Goal: Task Accomplishment & Management: Manage account settings

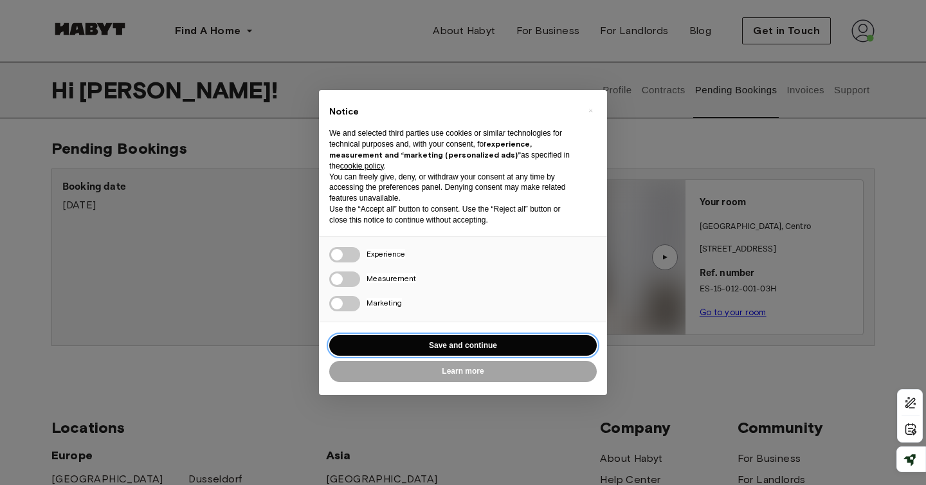
click at [524, 350] on button "Save and continue" at bounding box center [462, 345] width 267 height 21
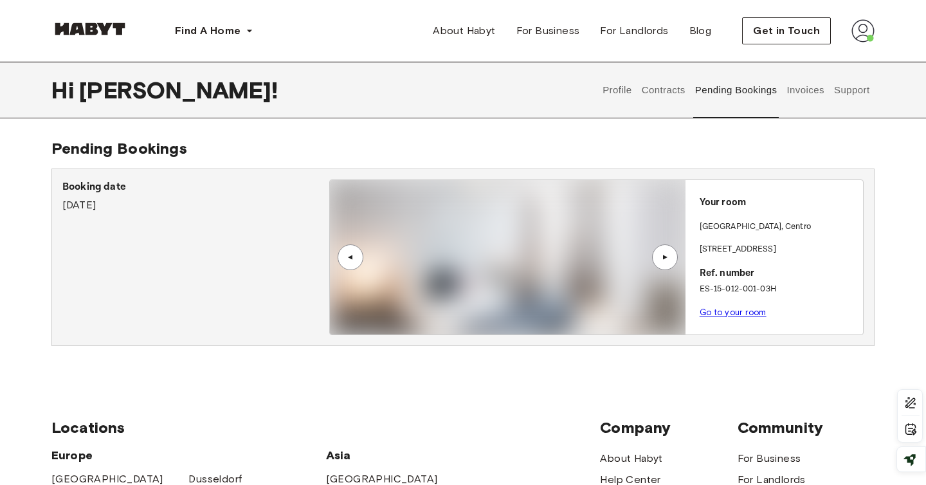
click at [672, 257] on div "▲" at bounding box center [665, 257] width 26 height 26
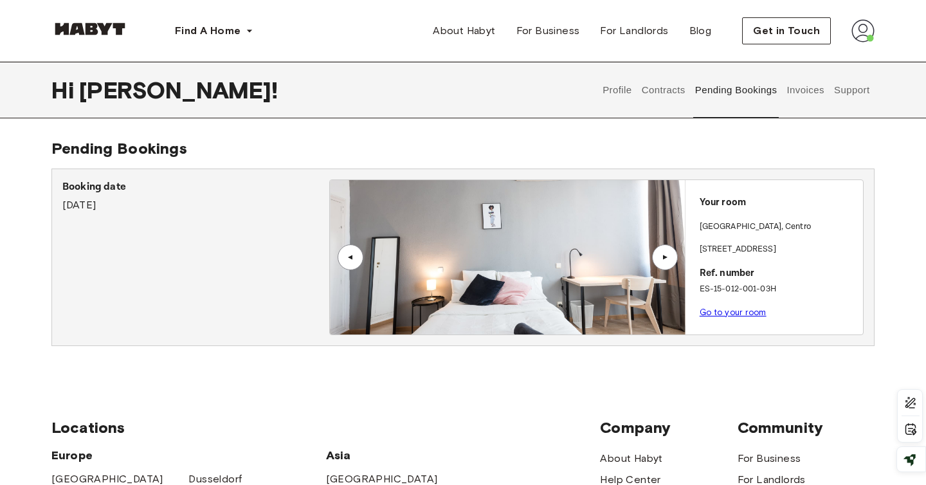
click at [672, 256] on div "▲" at bounding box center [665, 257] width 26 height 26
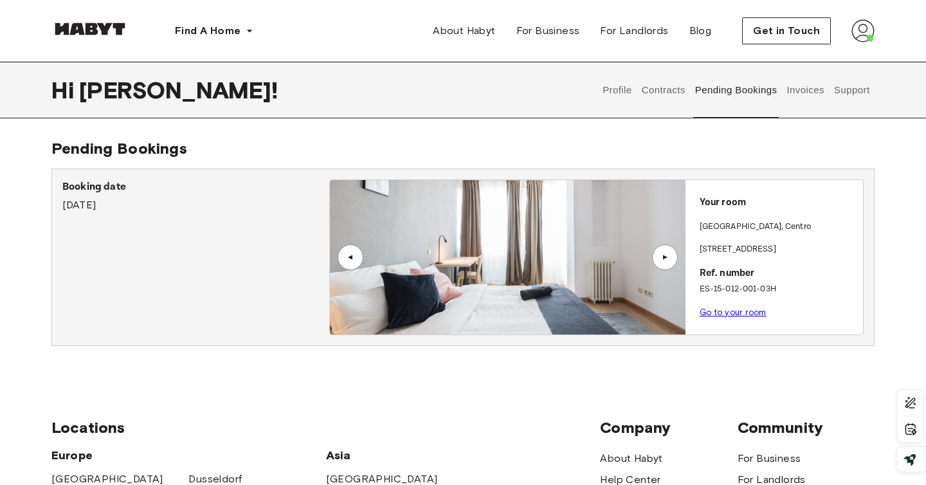
click at [672, 256] on div "▲" at bounding box center [665, 257] width 26 height 26
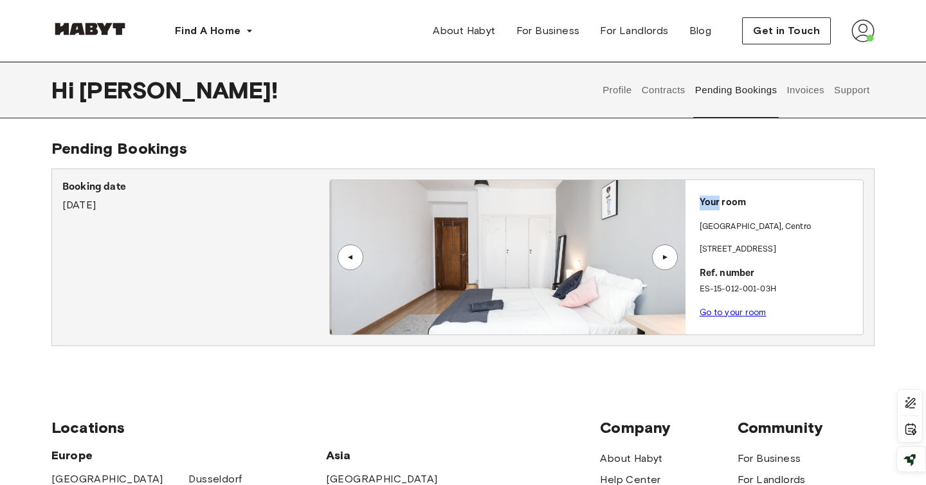
click at [672, 256] on div "▲" at bounding box center [665, 257] width 26 height 26
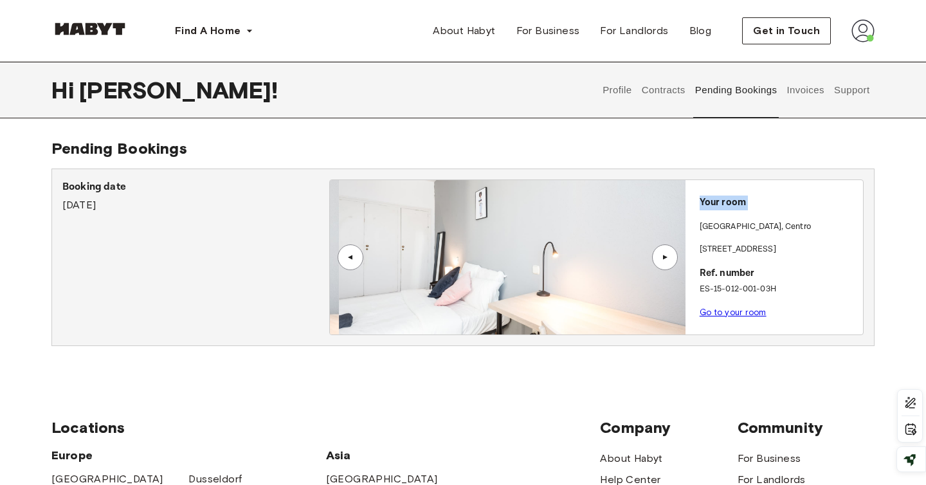
click at [672, 256] on div "▲" at bounding box center [665, 257] width 26 height 26
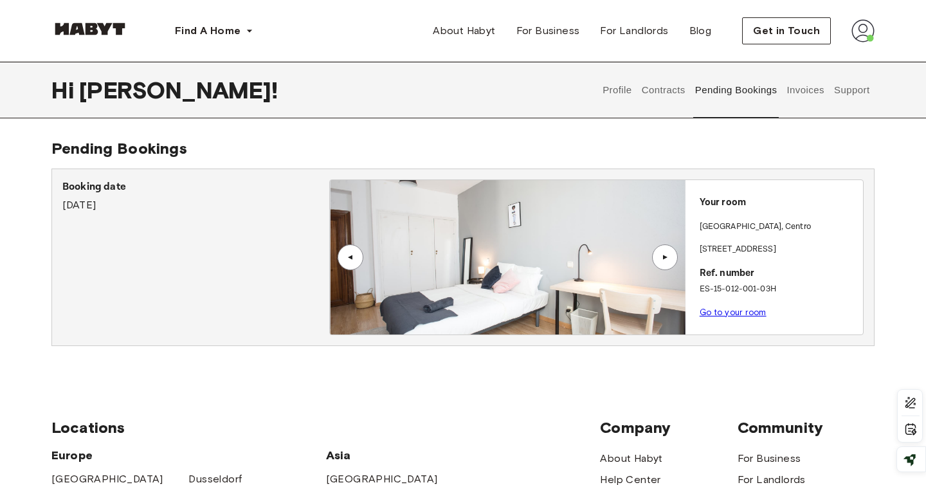
click at [179, 196] on div "Booking date July 19th, 2025" at bounding box center [195, 195] width 267 height 33
click at [76, 188] on p "Booking date" at bounding box center [195, 186] width 267 height 15
click at [734, 201] on p "Your room" at bounding box center [778, 202] width 158 height 15
click at [812, 35] on span "Get in Touch" at bounding box center [786, 30] width 67 height 15
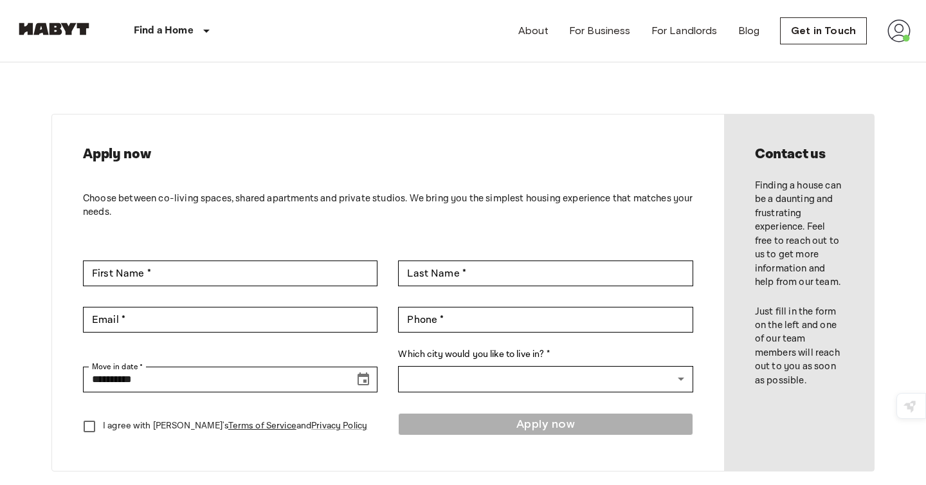
click at [903, 41] on img at bounding box center [898, 30] width 23 height 23
click at [854, 57] on li "Profile" at bounding box center [851, 53] width 129 height 23
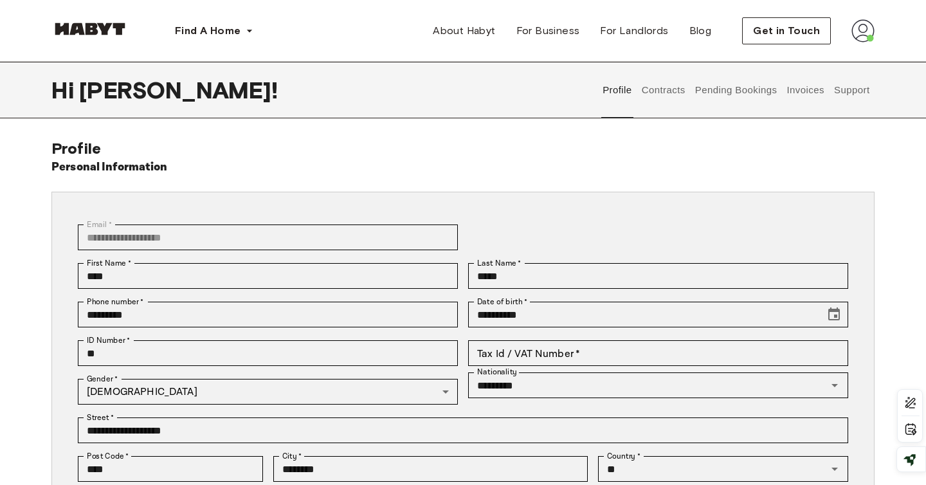
click at [656, 101] on button "Contracts" at bounding box center [663, 90] width 47 height 57
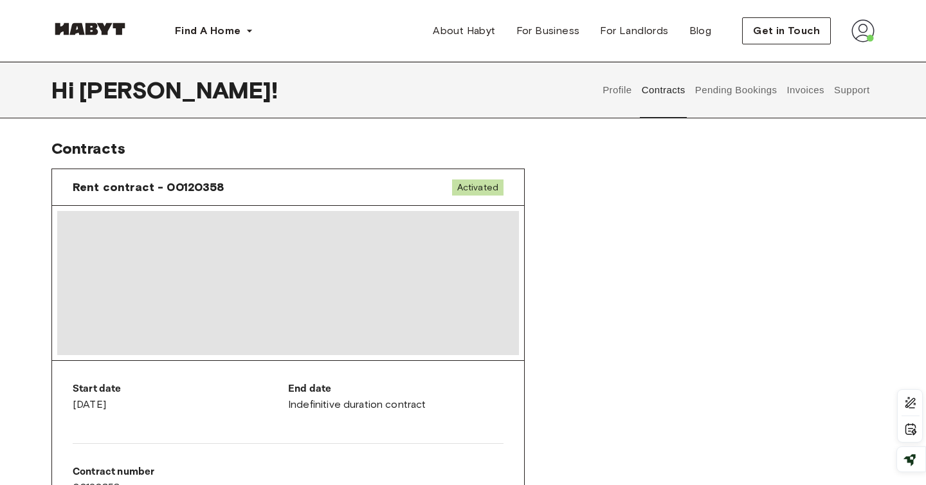
click at [744, 100] on button "Pending Bookings" at bounding box center [735, 90] width 85 height 57
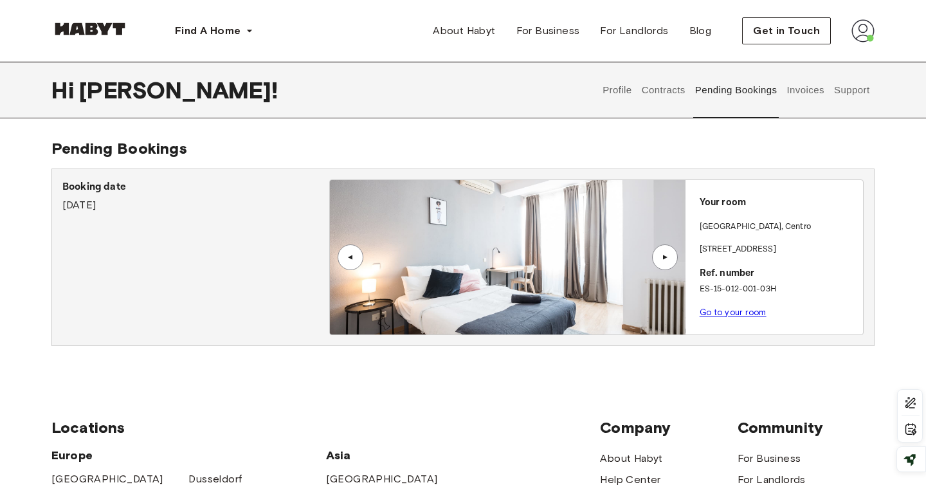
click at [728, 318] on p "Go to your room" at bounding box center [778, 312] width 158 height 13
click at [730, 314] on link "Go to your room" at bounding box center [732, 312] width 67 height 10
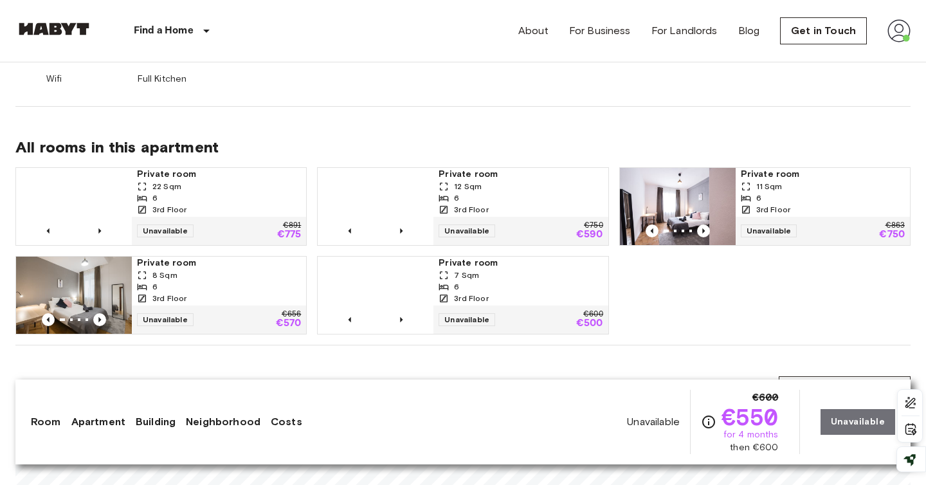
scroll to position [825, 0]
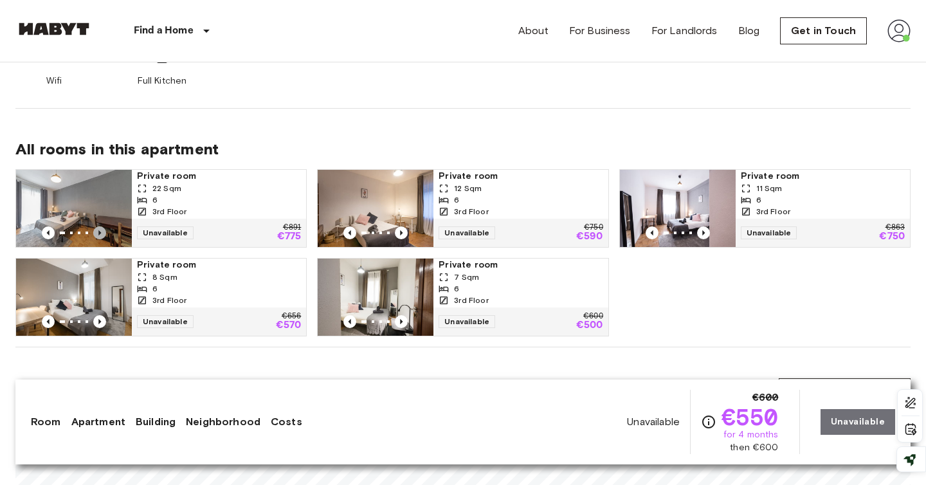
click at [96, 226] on icon "Previous image" at bounding box center [99, 232] width 13 height 13
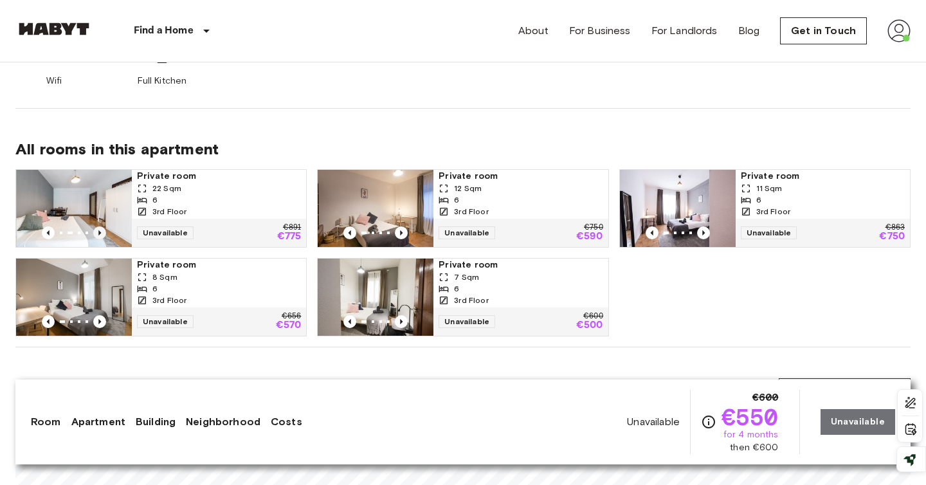
click at [96, 226] on icon "Previous image" at bounding box center [99, 232] width 13 height 13
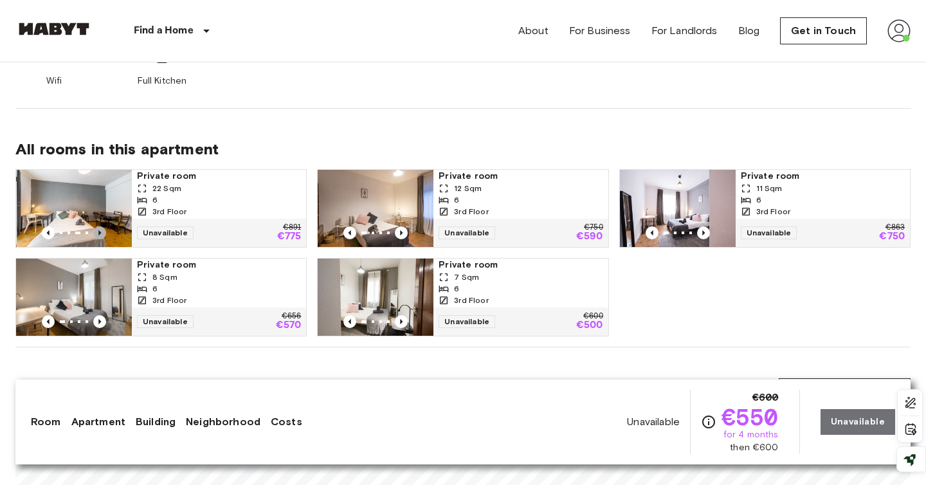
click at [96, 226] on icon "Previous image" at bounding box center [99, 232] width 13 height 13
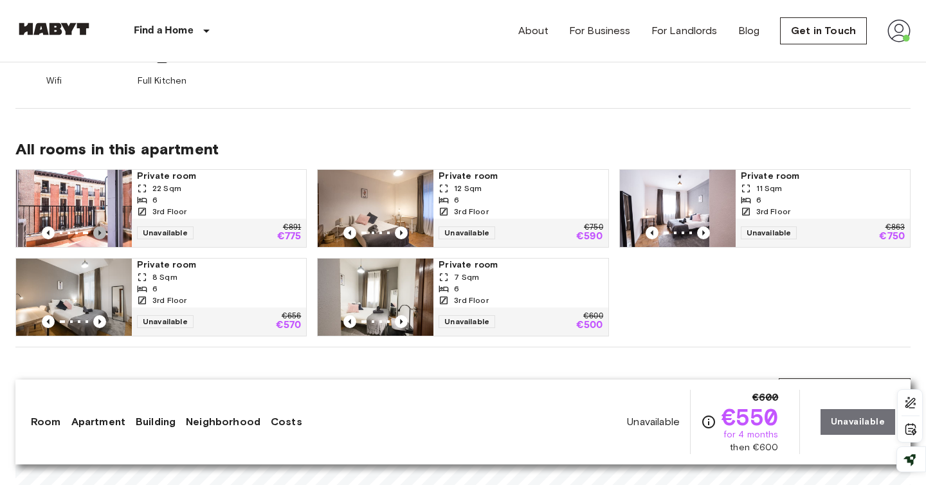
click at [96, 226] on icon "Previous image" at bounding box center [99, 232] width 13 height 13
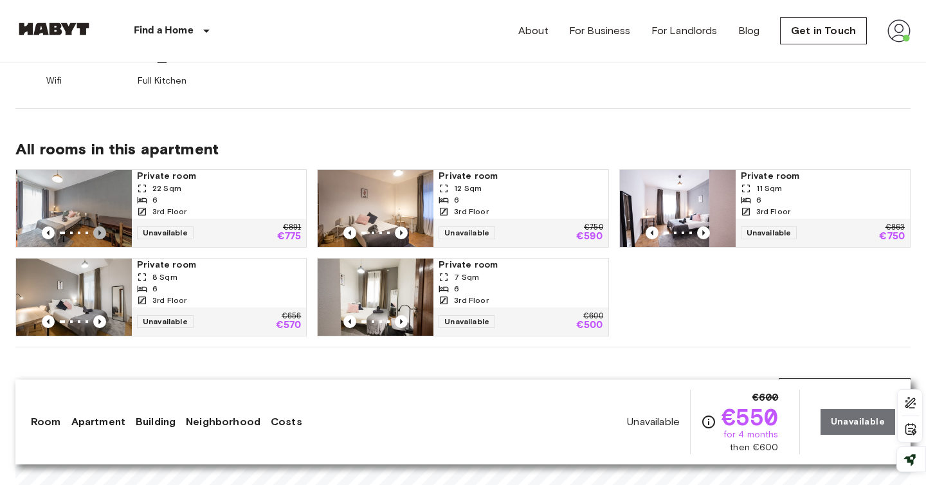
click at [96, 226] on icon "Previous image" at bounding box center [99, 232] width 13 height 13
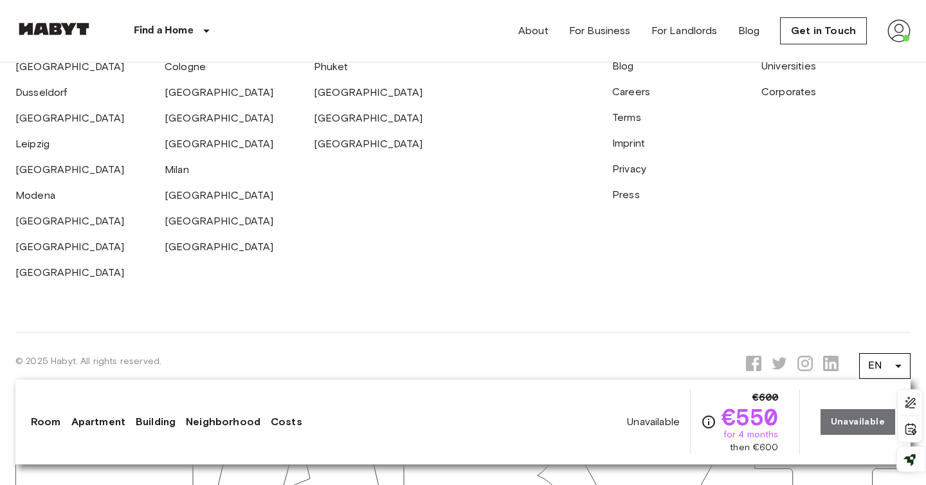
scroll to position [3212, 0]
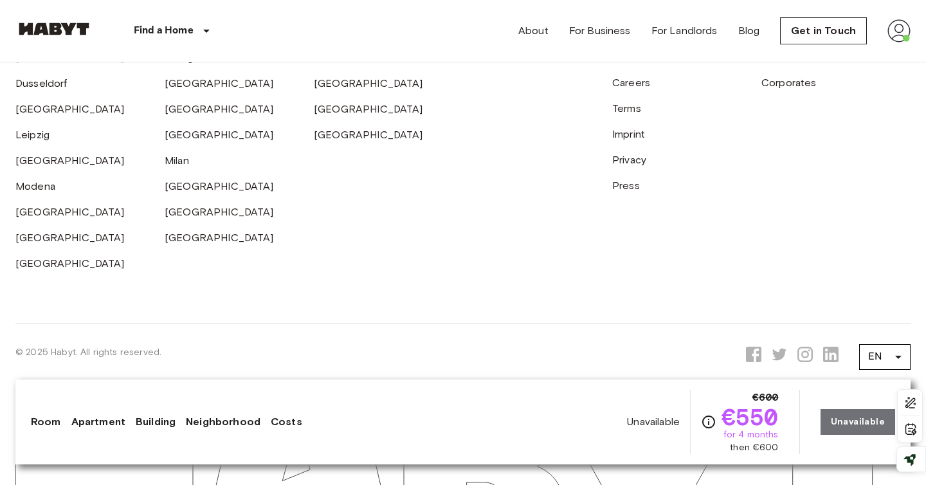
click at [891, 28] on img at bounding box center [898, 30] width 23 height 23
click at [574, 179] on div at bounding box center [463, 242] width 926 height 485
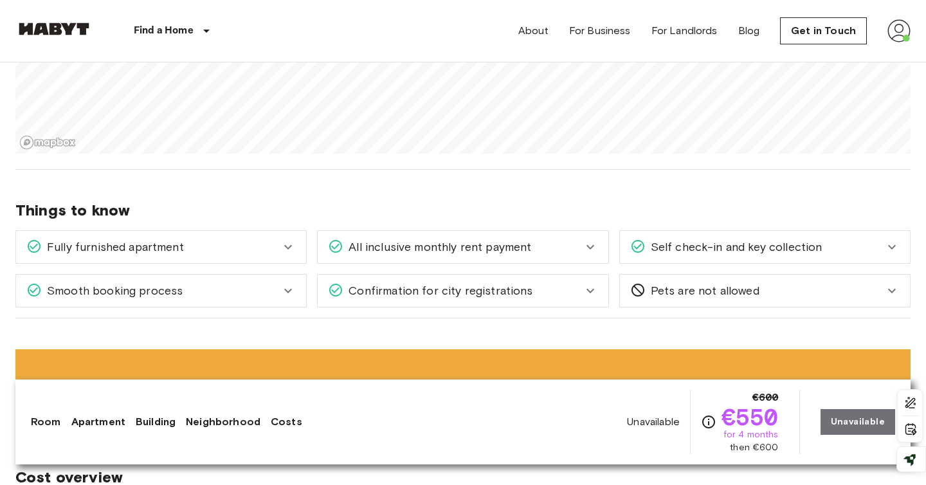
scroll to position [1305, 0]
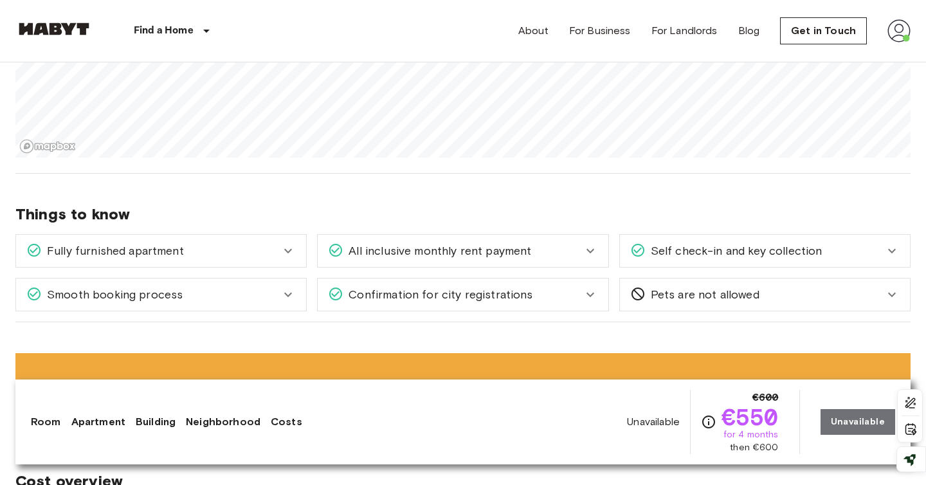
click at [294, 243] on icon at bounding box center [287, 250] width 15 height 15
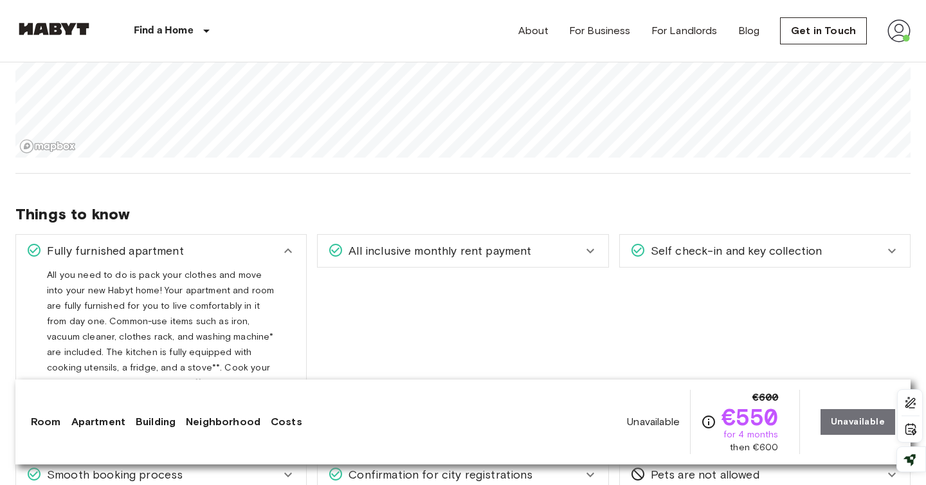
click at [294, 243] on icon at bounding box center [287, 250] width 15 height 15
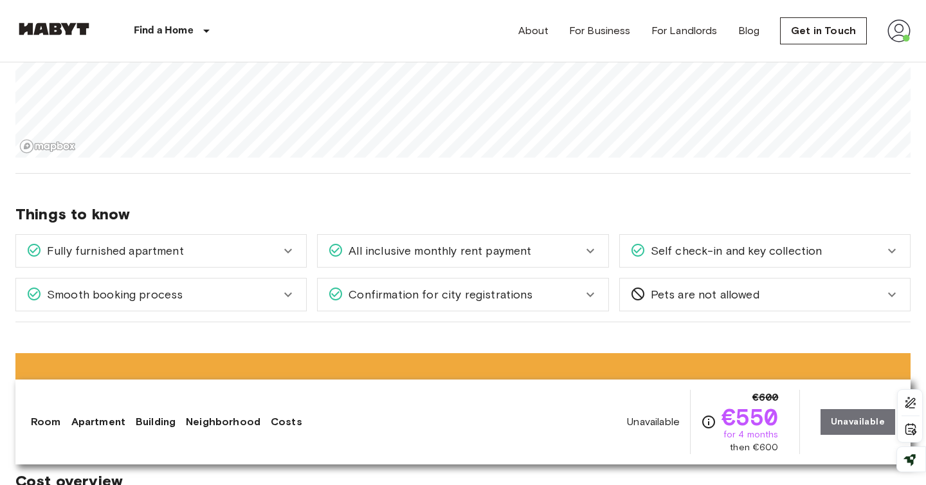
click at [294, 243] on icon at bounding box center [287, 250] width 15 height 15
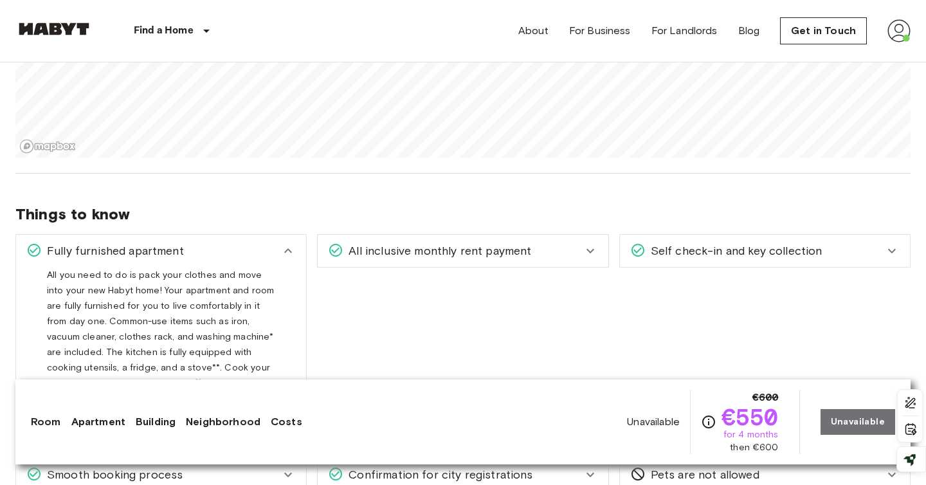
click at [294, 243] on icon at bounding box center [287, 250] width 15 height 15
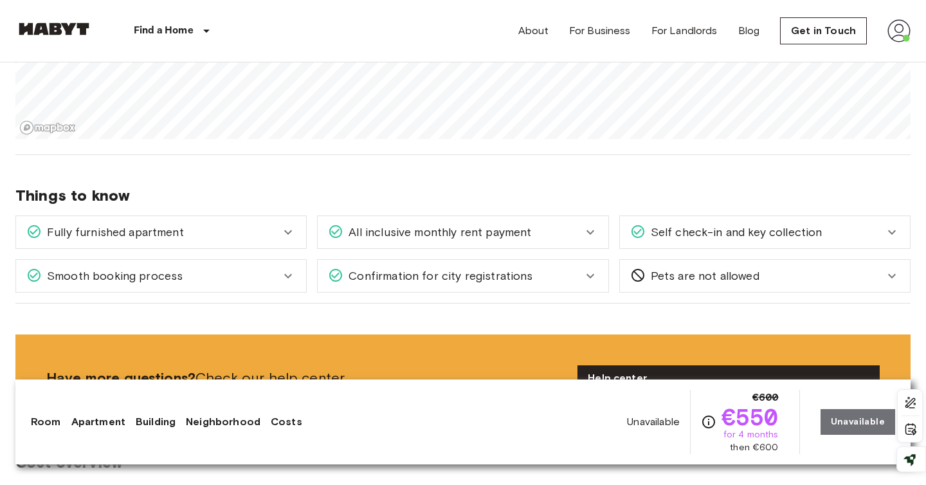
scroll to position [1325, 0]
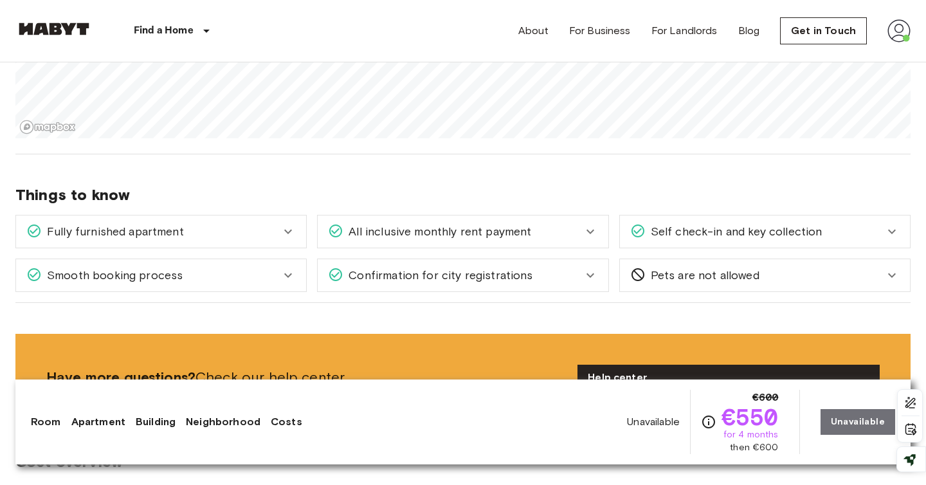
click at [515, 223] on span "All inclusive monthly rent payment" at bounding box center [437, 231] width 188 height 17
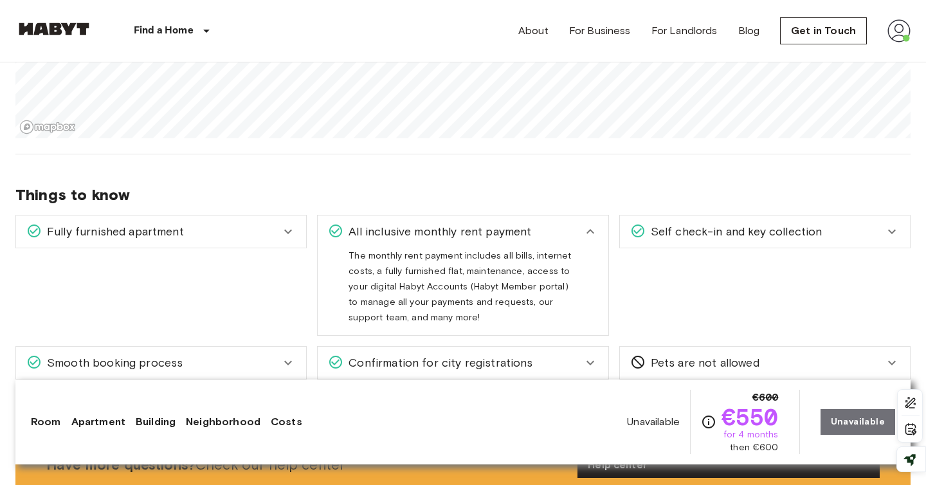
click at [516, 223] on span "All inclusive monthly rent payment" at bounding box center [437, 231] width 188 height 17
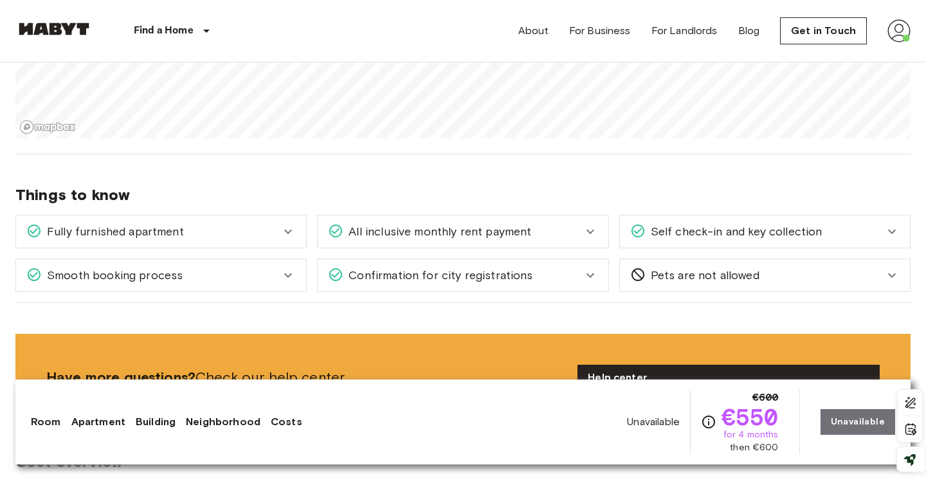
click at [503, 267] on span "Confirmation for city registrations" at bounding box center [437, 275] width 189 height 17
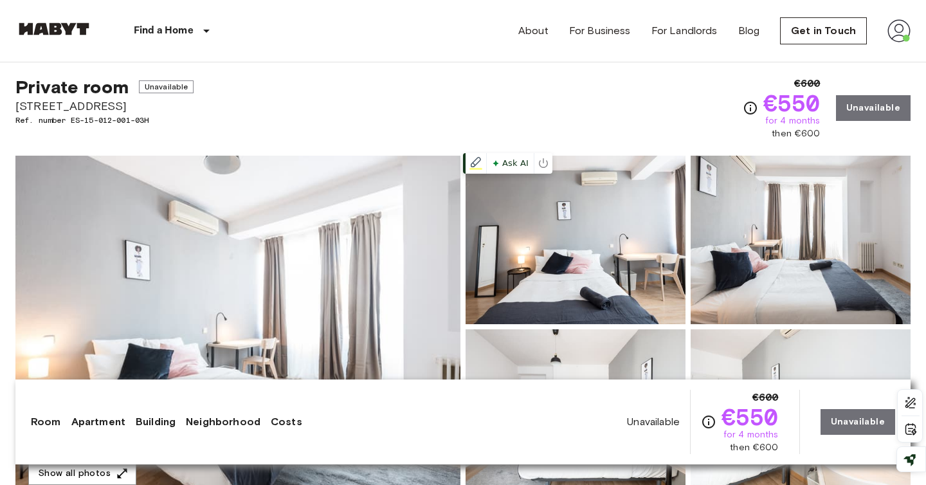
scroll to position [0, 0]
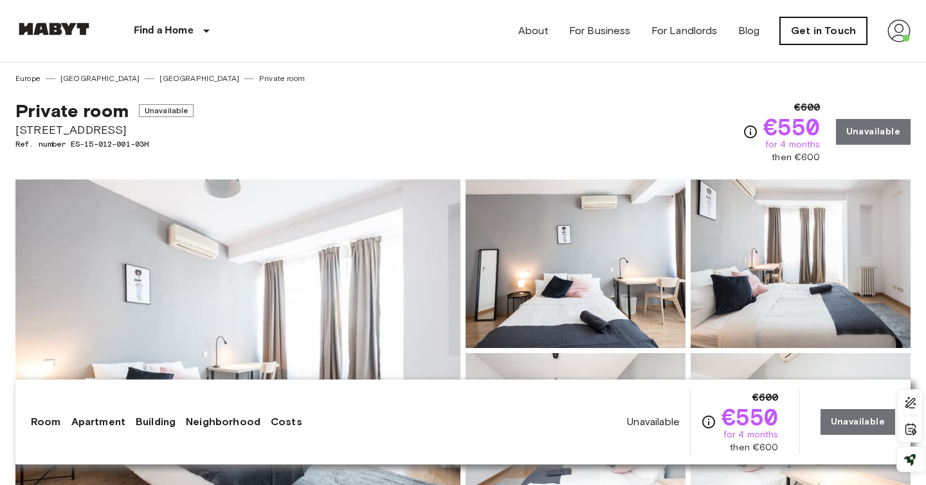
click at [854, 32] on link "Get in Touch" at bounding box center [823, 30] width 87 height 27
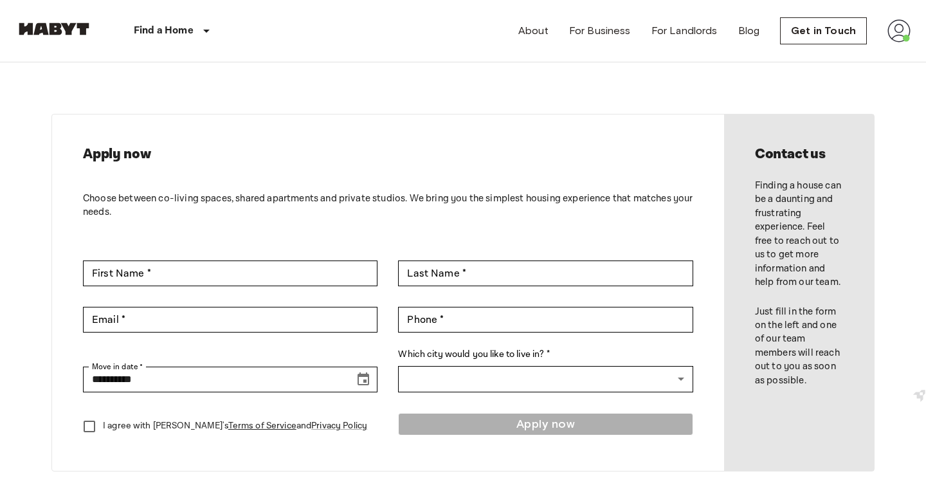
click at [884, 30] on div "About For Business For Landlords Blog Get in Touch" at bounding box center [714, 31] width 392 height 62
click at [907, 30] on img at bounding box center [898, 30] width 23 height 23
click at [828, 57] on li "Profile" at bounding box center [851, 53] width 129 height 23
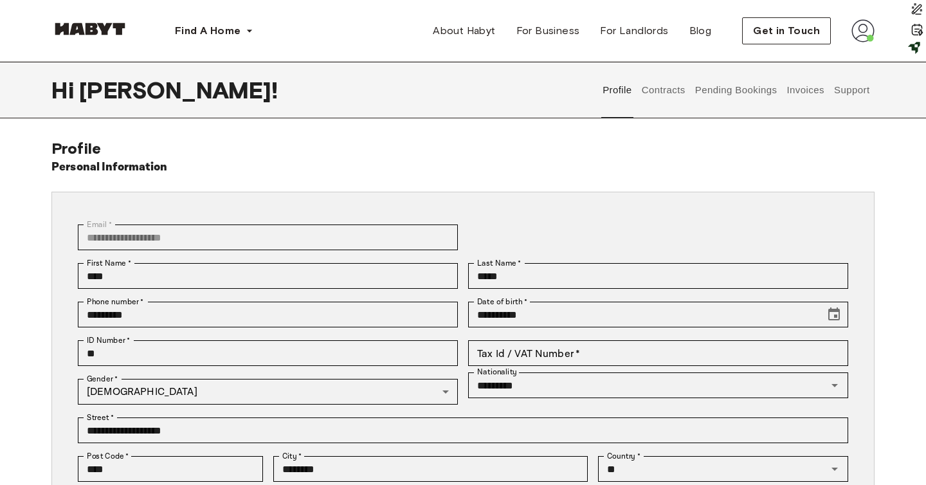
click at [837, 87] on button "Support" at bounding box center [851, 90] width 39 height 57
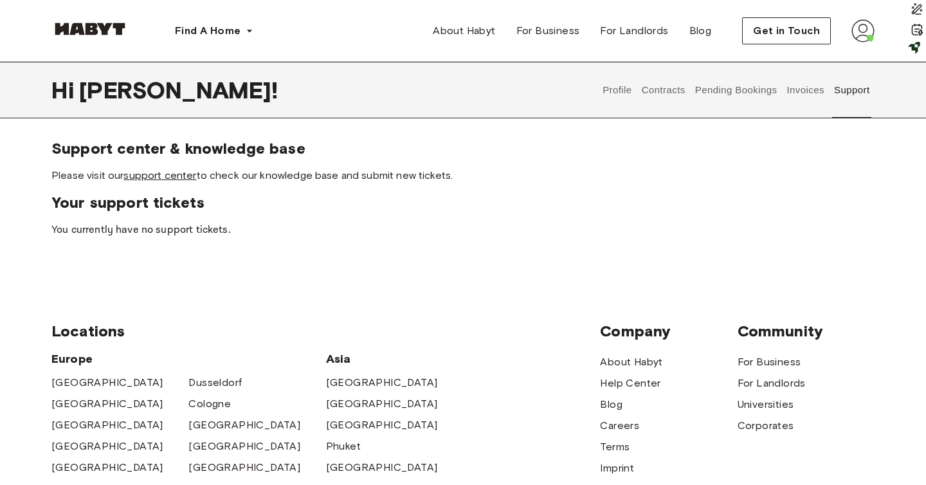
click at [141, 171] on link "support center" at bounding box center [159, 175] width 73 height 12
